Goal: Check status

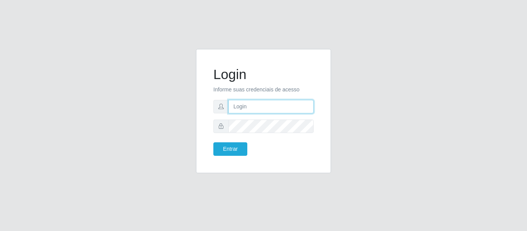
click at [275, 108] on input "text" at bounding box center [270, 106] width 85 height 13
type input "[PERSON_NAME][EMAIL_ADDRESS][DOMAIN_NAME]"
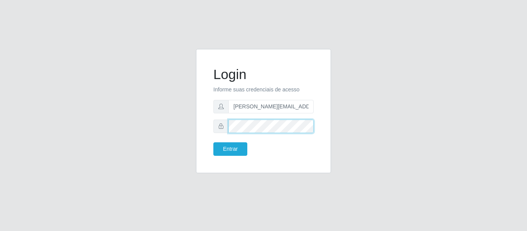
click at [213, 142] on button "Entrar" at bounding box center [230, 148] width 34 height 13
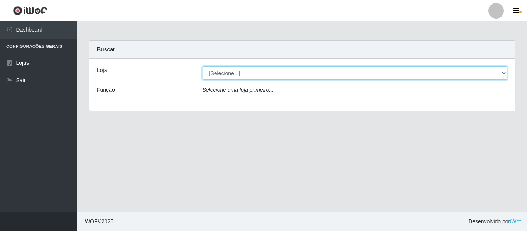
click at [262, 78] on select "[Selecione...] Hiper Queiroz - [GEOGRAPHIC_DATA]" at bounding box center [354, 72] width 305 height 13
select select "497"
click at [202, 66] on select "[Selecione...] Hiper Queiroz - [GEOGRAPHIC_DATA]" at bounding box center [354, 72] width 305 height 13
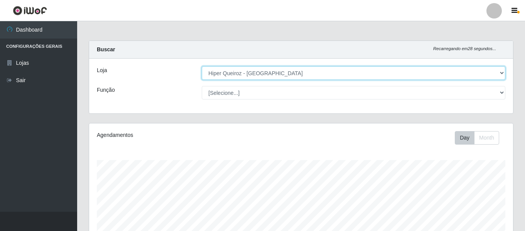
scroll to position [160, 424]
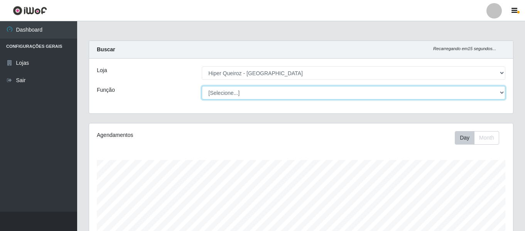
click at [272, 95] on select "[Selecione...] ASG ASG + ASG ++ Embalador Embalador + Embalador ++ Operador de …" at bounding box center [354, 92] width 304 height 13
click at [202, 86] on select "[Selecione...] ASG ASG + ASG ++ Embalador Embalador + Embalador ++ Operador de …" at bounding box center [354, 92] width 304 height 13
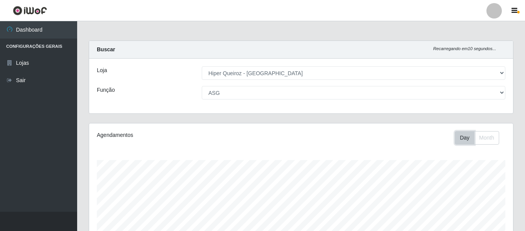
click at [457, 144] on button "Day" at bounding box center [465, 137] width 20 height 13
click at [459, 144] on button "Day" at bounding box center [465, 137] width 20 height 13
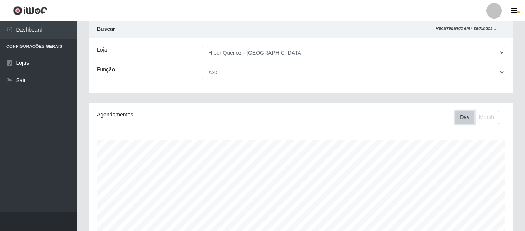
scroll to position [0, 0]
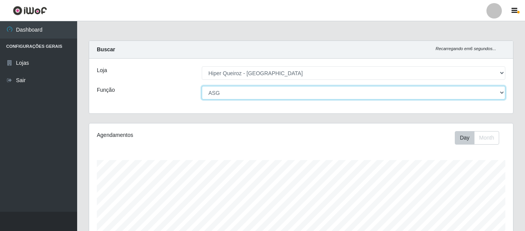
click at [311, 98] on select "[Selecione...] ASG ASG + ASG ++ Embalador Embalador + Embalador ++ Operador de …" at bounding box center [354, 92] width 304 height 13
click at [202, 86] on select "[Selecione...] ASG ASG + ASG ++ Embalador Embalador + Embalador ++ Operador de …" at bounding box center [354, 92] width 304 height 13
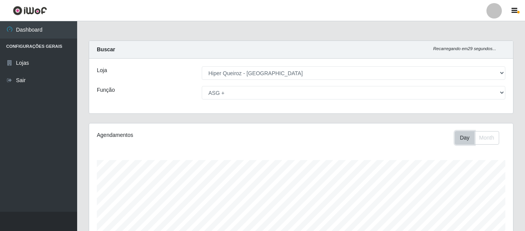
click at [459, 142] on button "Day" at bounding box center [465, 137] width 20 height 13
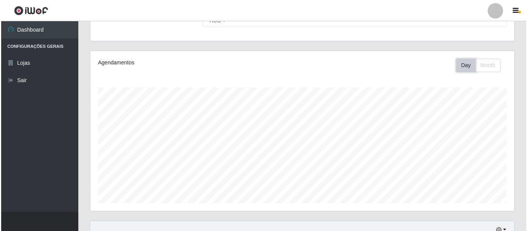
scroll to position [140, 0]
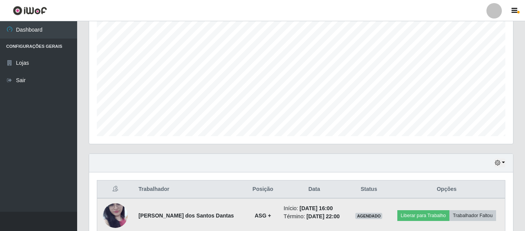
click at [124, 214] on img at bounding box center [115, 215] width 25 height 55
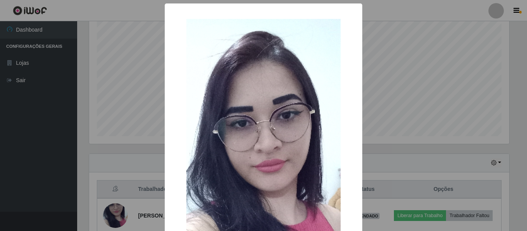
click at [404, 41] on div "× OK Cancel" at bounding box center [263, 115] width 527 height 231
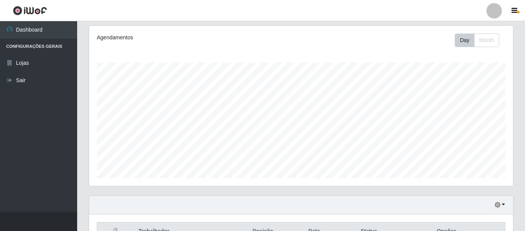
scroll to position [0, 0]
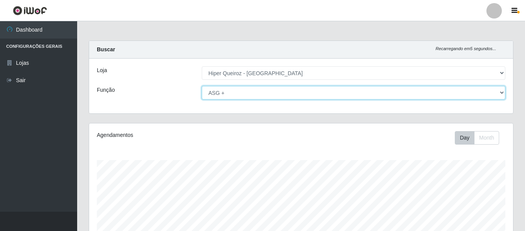
click at [466, 92] on select "[Selecione...] ASG ASG + ASG ++ Embalador Embalador + Embalador ++ Operador de …" at bounding box center [354, 92] width 304 height 13
click at [202, 86] on select "[Selecione...] ASG ASG + ASG ++ Embalador Embalador + Embalador ++ Operador de …" at bounding box center [354, 92] width 304 height 13
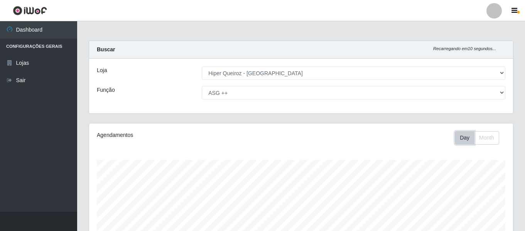
click at [459, 135] on button "Day" at bounding box center [465, 137] width 20 height 13
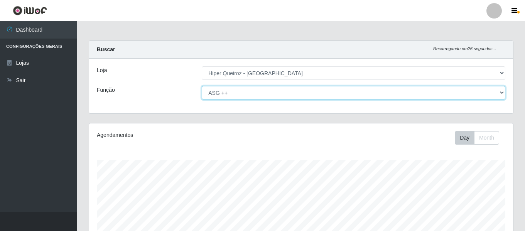
click at [504, 93] on select "[Selecione...] ASG ASG + ASG ++ Embalador Embalador + Embalador ++ Operador de …" at bounding box center [354, 92] width 304 height 13
click at [202, 86] on select "[Selecione...] ASG ASG + ASG ++ Embalador Embalador + Embalador ++ Operador de …" at bounding box center [354, 92] width 304 height 13
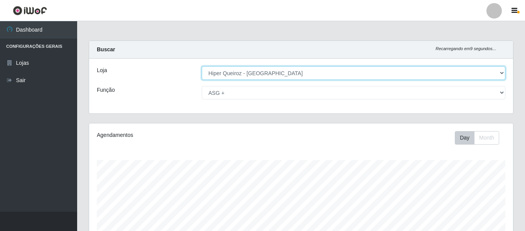
click at [287, 76] on select "[Selecione...] Hiper Queiroz - [GEOGRAPHIC_DATA]" at bounding box center [354, 72] width 304 height 13
click at [202, 66] on select "[Selecione...] Hiper Queiroz - [GEOGRAPHIC_DATA]" at bounding box center [354, 72] width 304 height 13
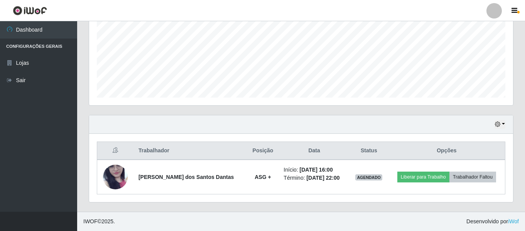
scroll to position [140, 0]
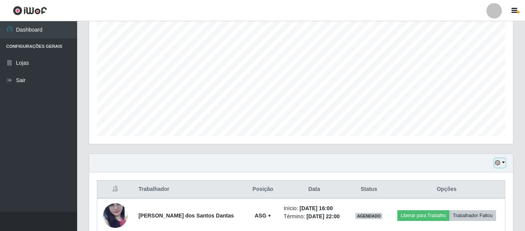
click at [500, 167] on button "button" at bounding box center [499, 163] width 11 height 9
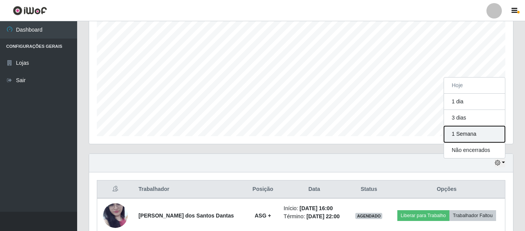
click at [484, 137] on button "1 Semana" at bounding box center [474, 134] width 61 height 16
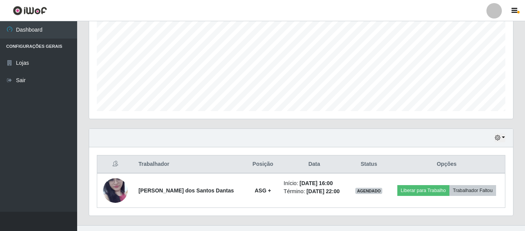
scroll to position [178, 0]
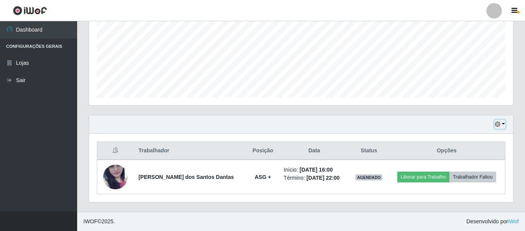
click at [501, 127] on button "button" at bounding box center [499, 124] width 11 height 9
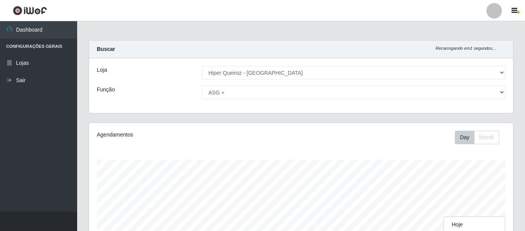
scroll to position [0, 0]
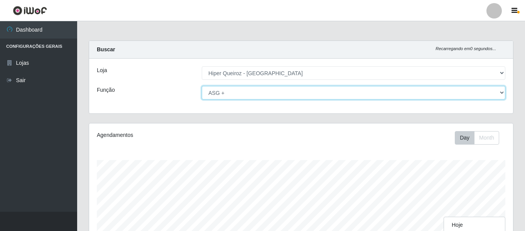
click at [223, 94] on select "[Selecione...] ASG ASG + ASG ++ Embalador Embalador + Embalador ++ Operador de …" at bounding box center [354, 92] width 304 height 13
select select "16"
click at [202, 86] on select "[Selecione...] ASG ASG + ASG ++ Embalador Embalador + Embalador ++ Operador de …" at bounding box center [354, 92] width 304 height 13
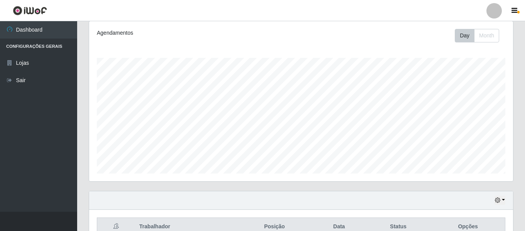
scroll to position [144, 0]
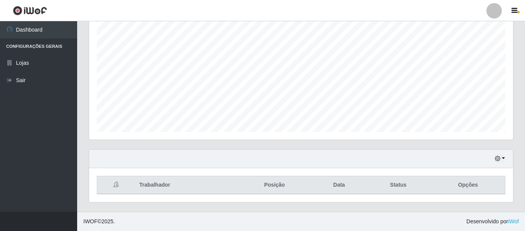
click at [500, 163] on div "Hoje 1 dia 3 dias 1 Semana Não encerrados" at bounding box center [301, 159] width 424 height 19
click at [500, 160] on icon "button" at bounding box center [497, 158] width 5 height 5
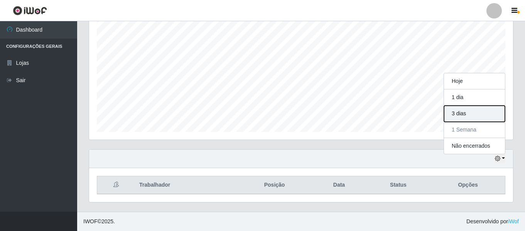
click at [474, 114] on button "3 dias" at bounding box center [474, 114] width 61 height 16
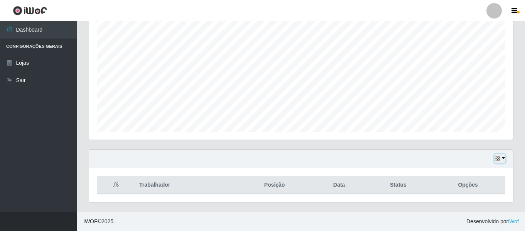
click at [500, 161] on icon "button" at bounding box center [497, 158] width 5 height 5
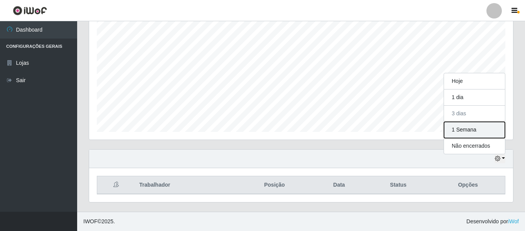
click at [466, 134] on button "1 Semana" at bounding box center [474, 130] width 61 height 16
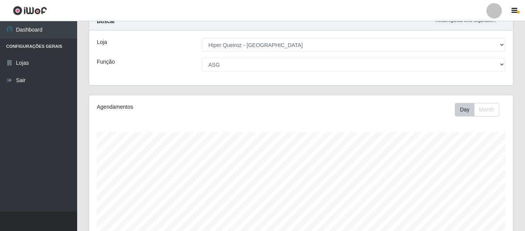
scroll to position [0, 0]
